Goal: Information Seeking & Learning: Learn about a topic

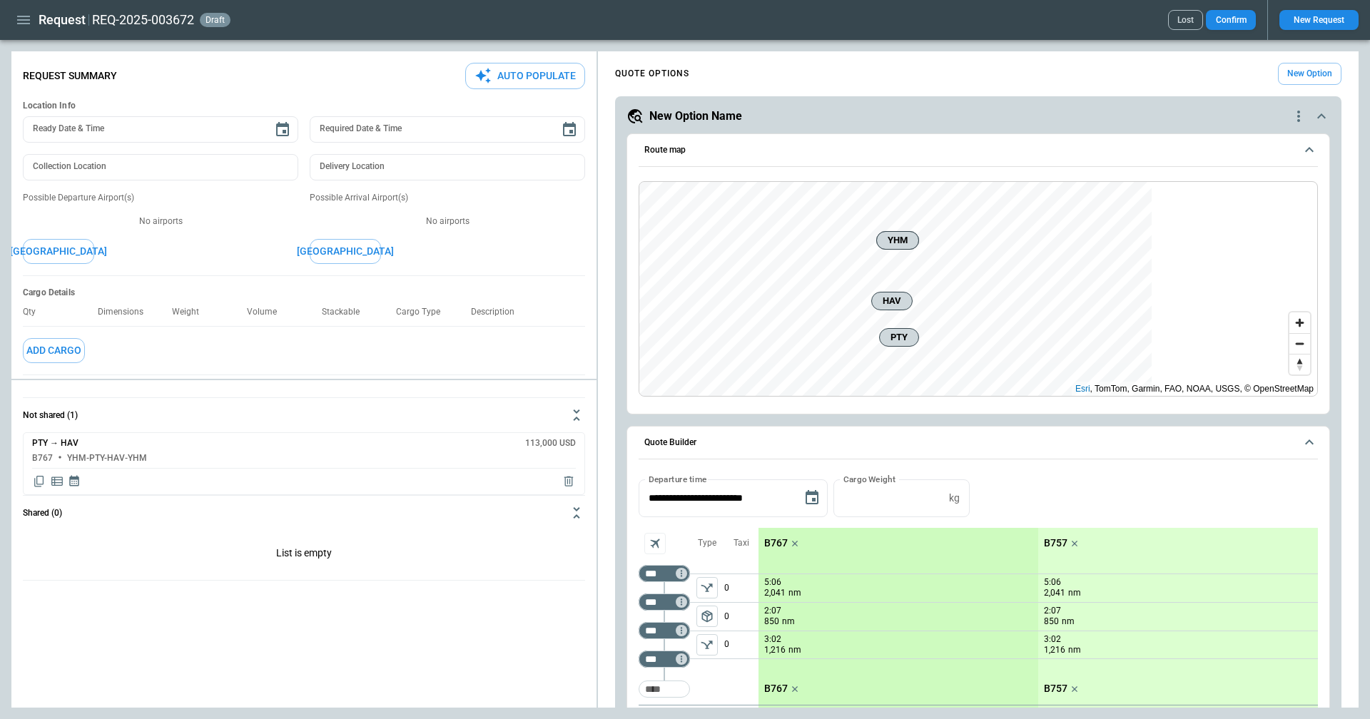
scroll to position [357, 0]
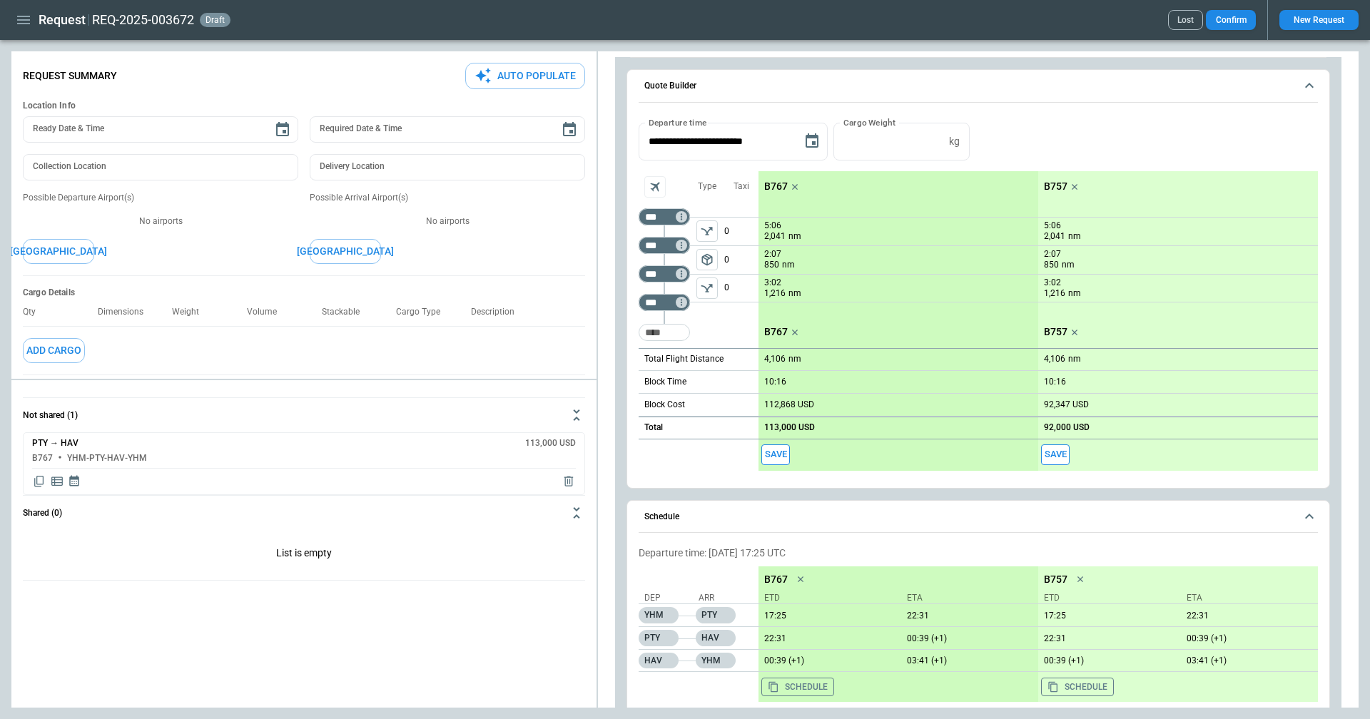
click at [19, 22] on icon "button" at bounding box center [23, 19] width 17 height 17
click at [36, 51] on li "Home" at bounding box center [64, 51] width 107 height 24
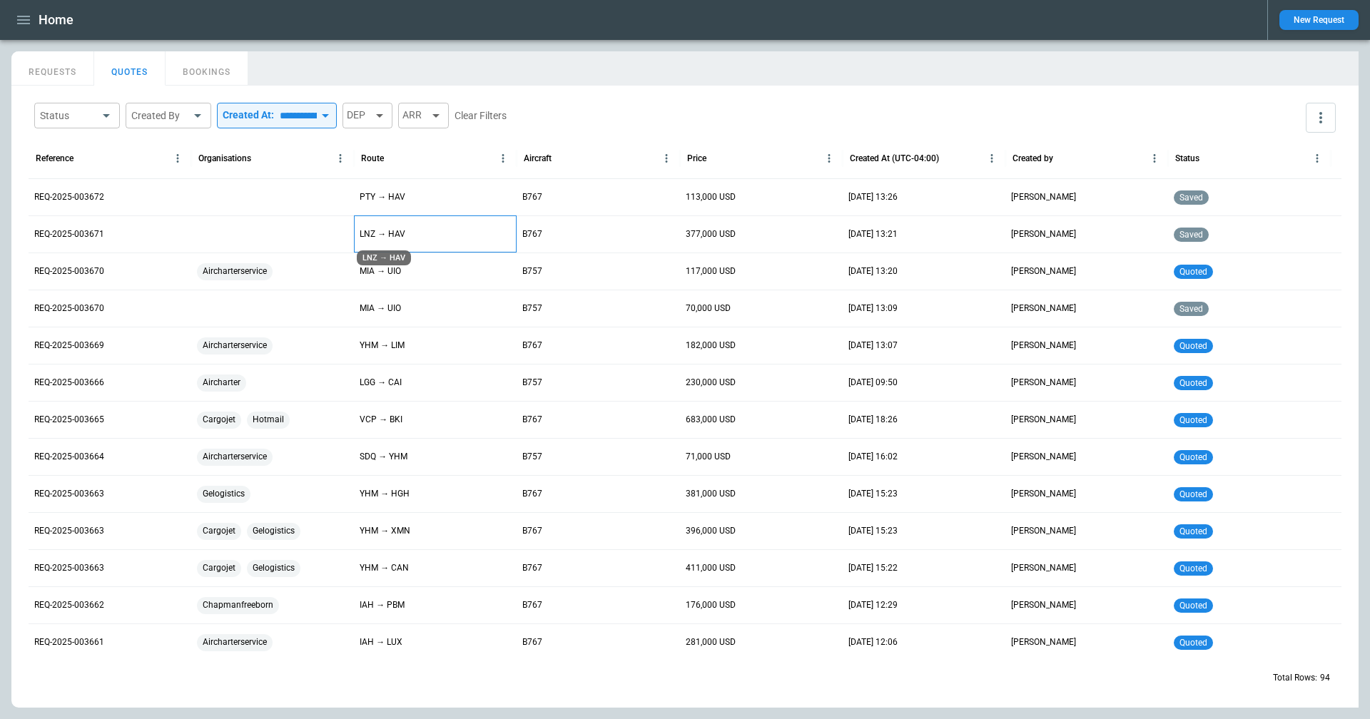
click at [380, 234] on p "LNZ → HAV" at bounding box center [383, 234] width 46 height 12
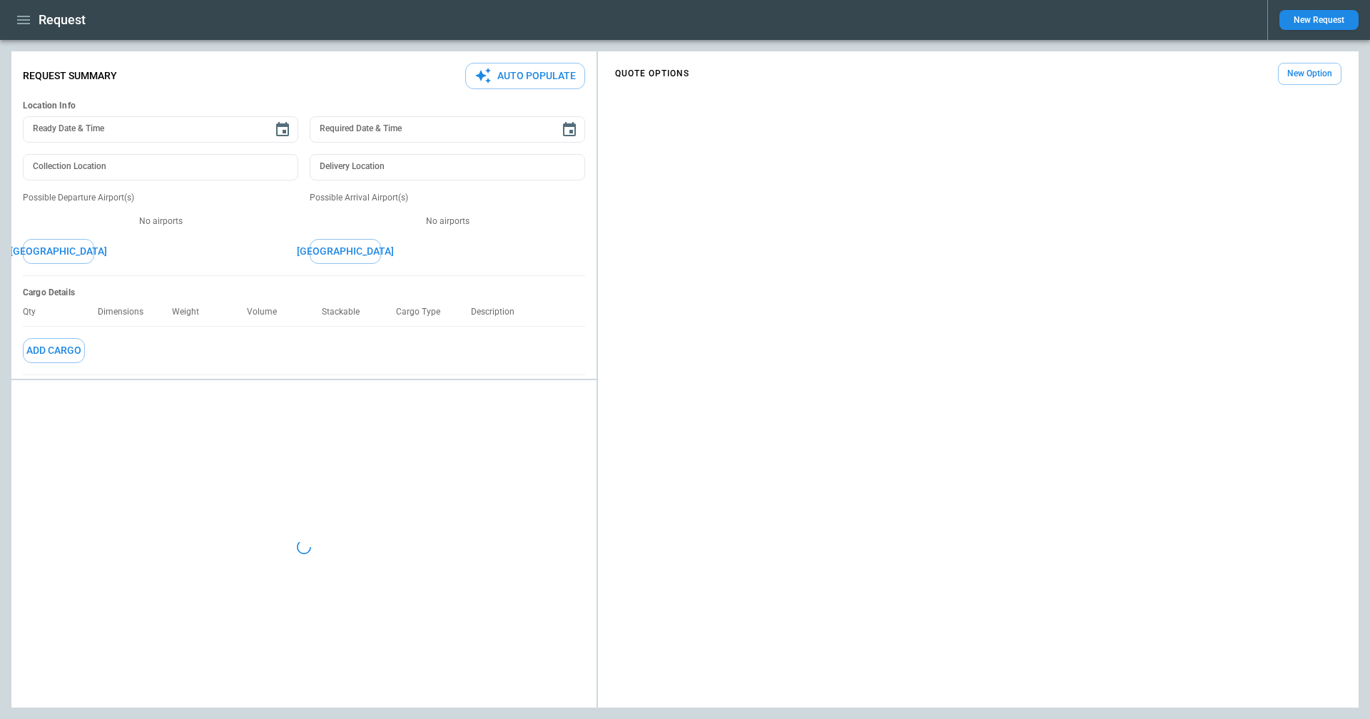
type textarea "*"
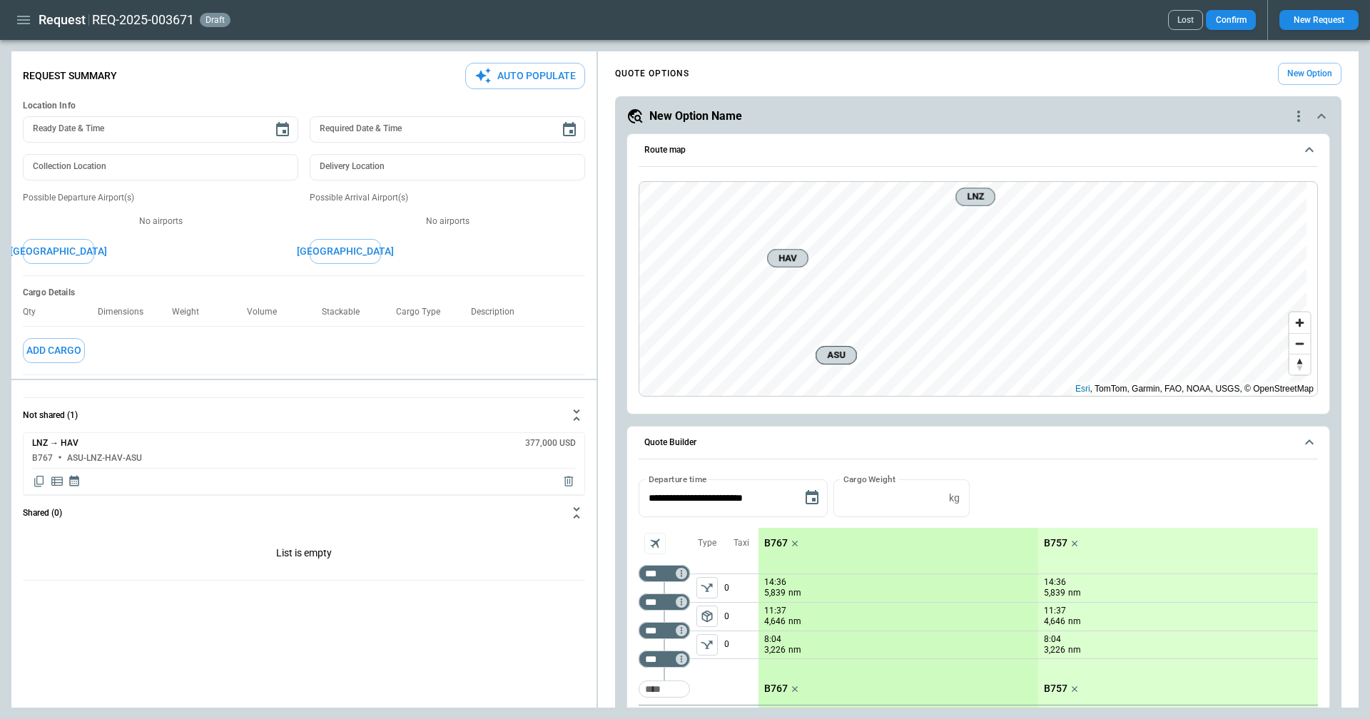
click at [1301, 151] on icon "scrollable content" at bounding box center [1309, 149] width 17 height 17
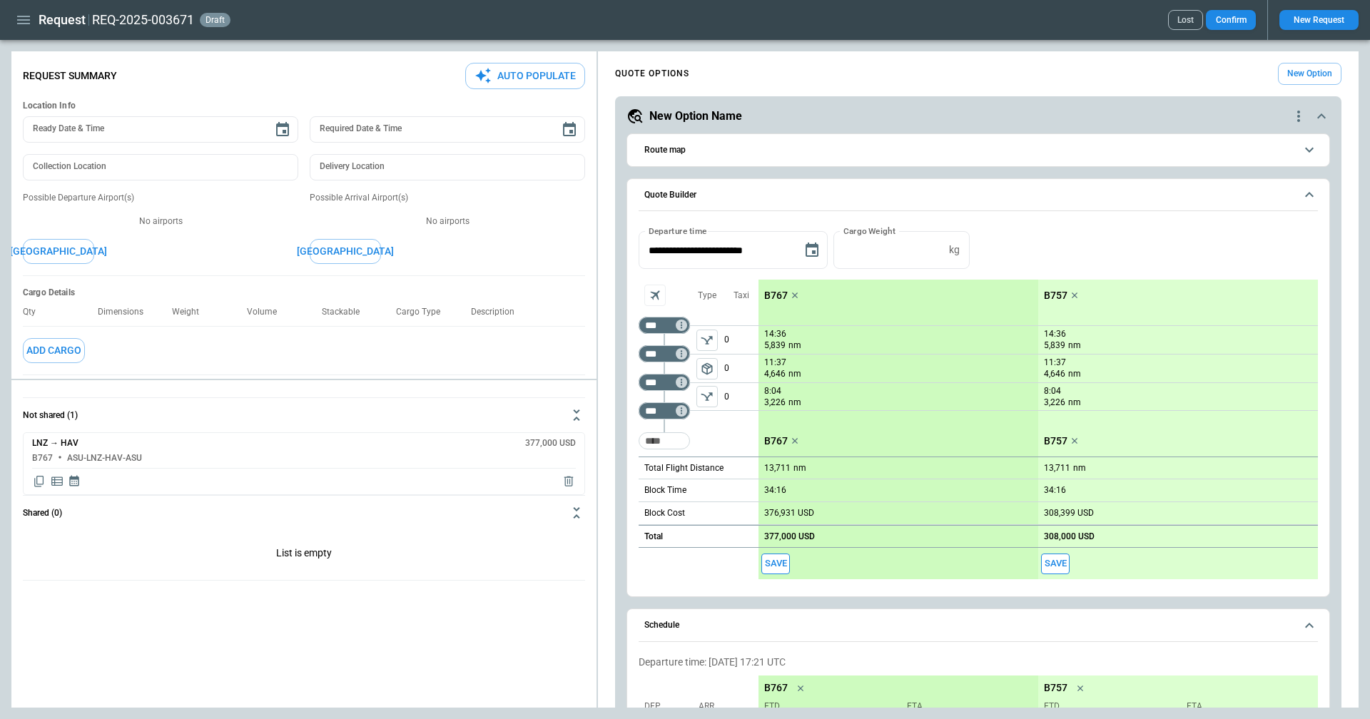
click at [1301, 143] on icon "scrollable content" at bounding box center [1309, 149] width 17 height 17
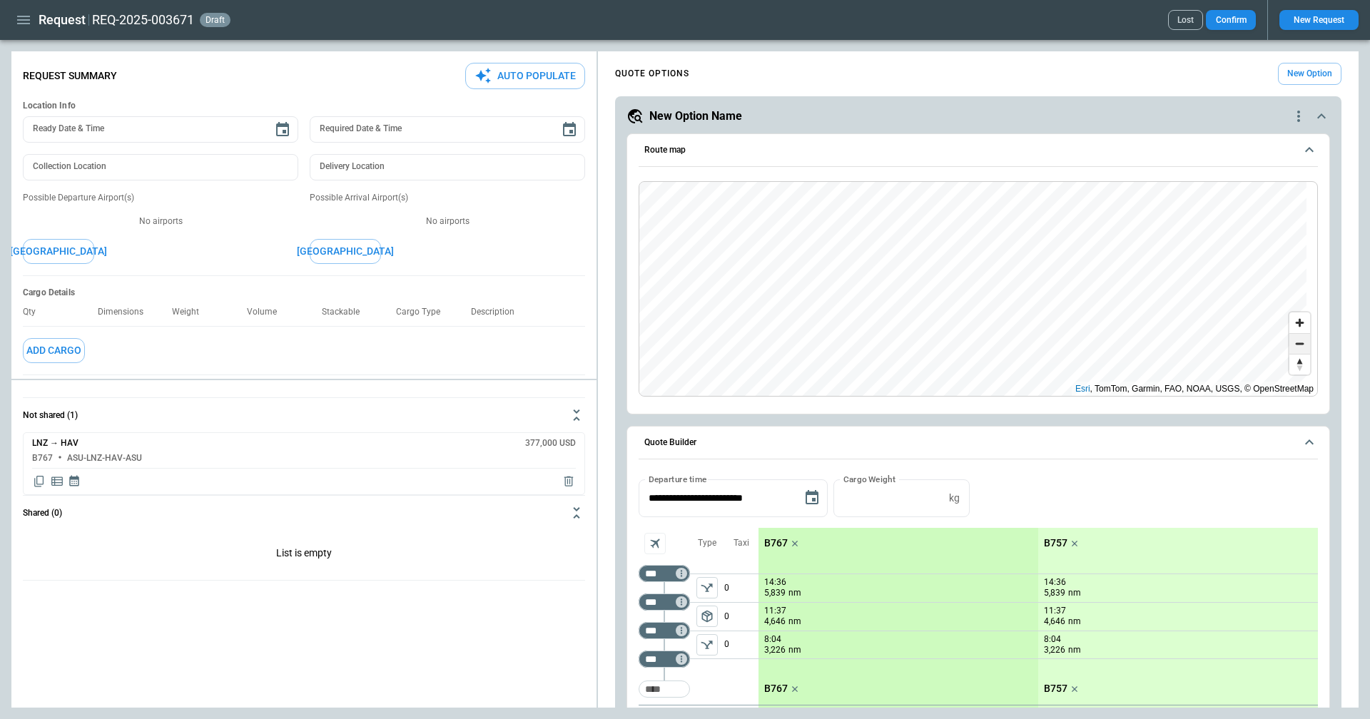
click at [1289, 345] on span "Zoom out" at bounding box center [1299, 344] width 21 height 20
